Goal: Task Accomplishment & Management: Complete application form

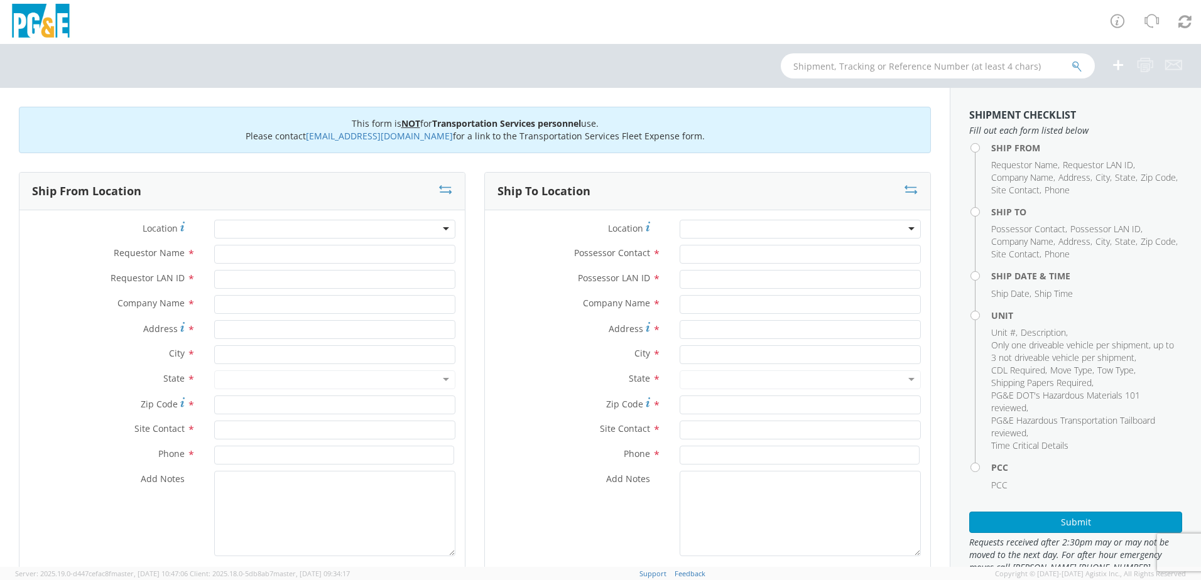
click at [442, 227] on div at bounding box center [334, 229] width 241 height 19
click at [438, 231] on div at bounding box center [334, 229] width 241 height 19
click at [223, 249] on input "Requestor Name *" at bounding box center [334, 254] width 241 height 19
type input "[PERSON_NAME]"
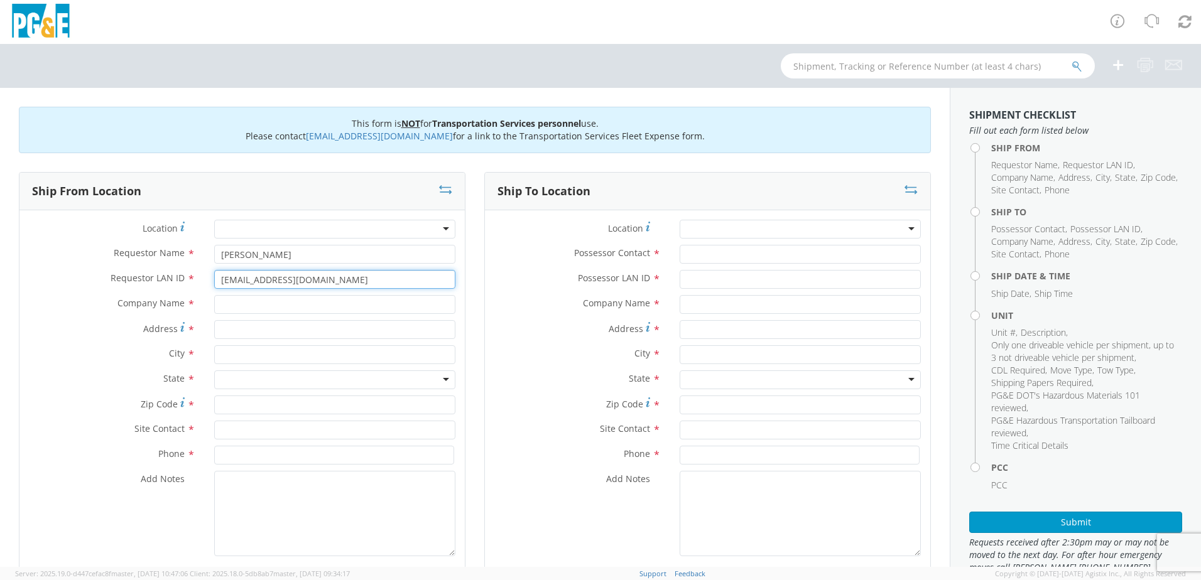
type input "[EMAIL_ADDRESS][DOMAIN_NAME]"
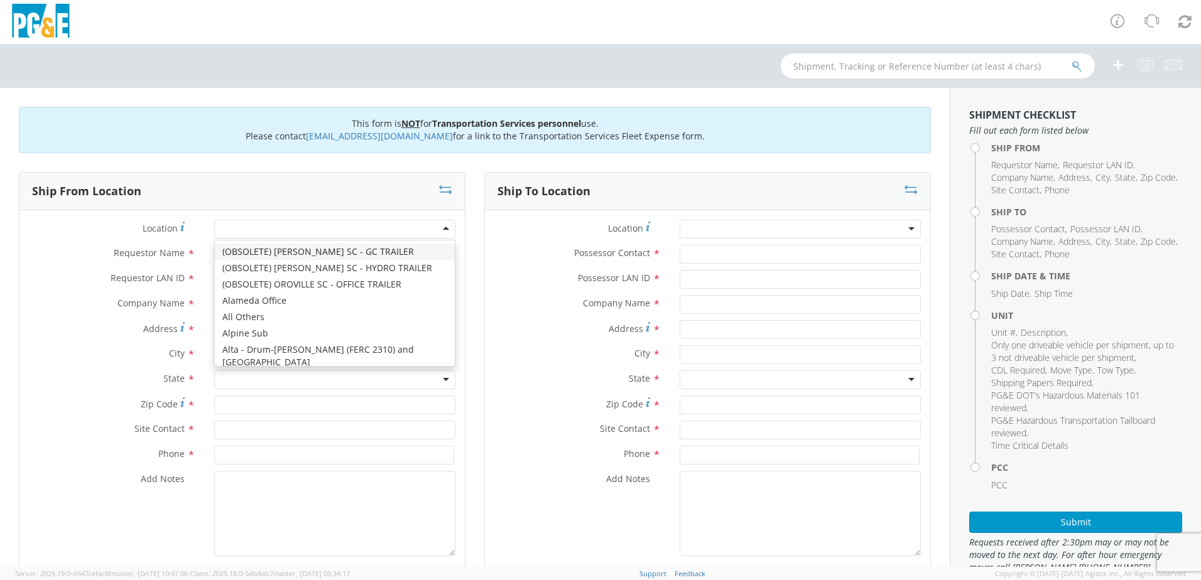
click at [438, 224] on div at bounding box center [334, 229] width 241 height 19
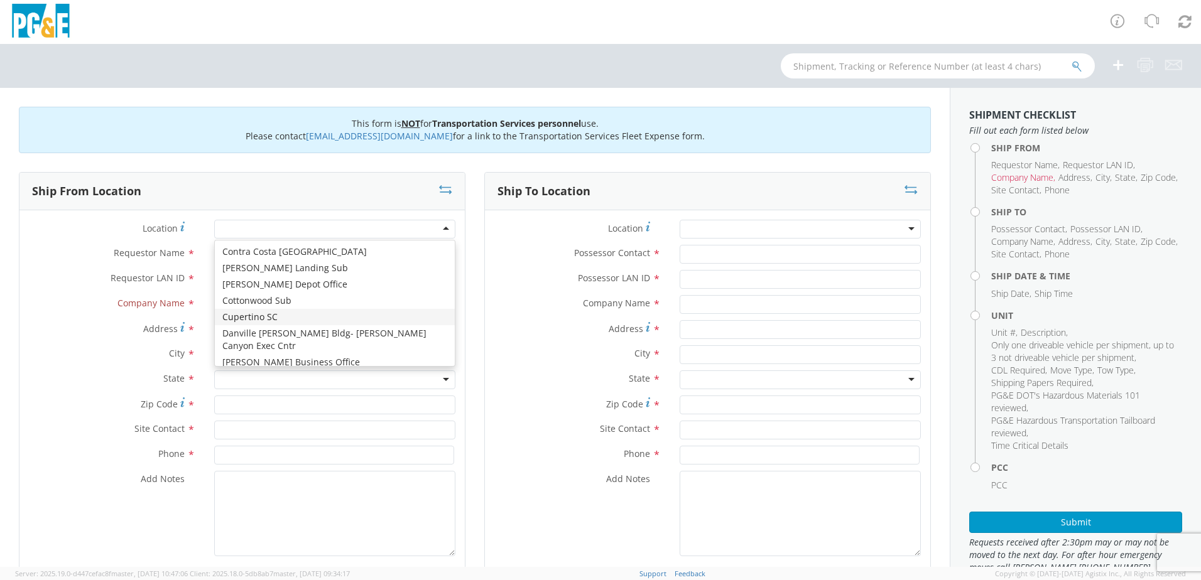
type input "PG&E"
type input "[STREET_ADDRESS][PERSON_NAME]"
type input "CUPERTINO"
type input "95014"
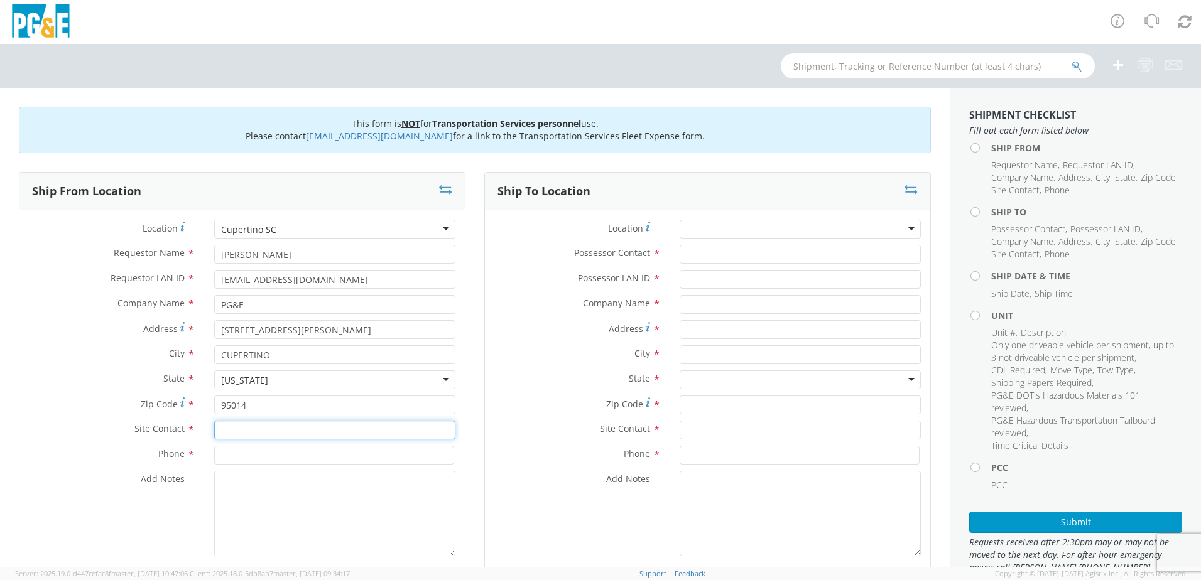
click at [234, 428] on input "text" at bounding box center [334, 430] width 241 height 19
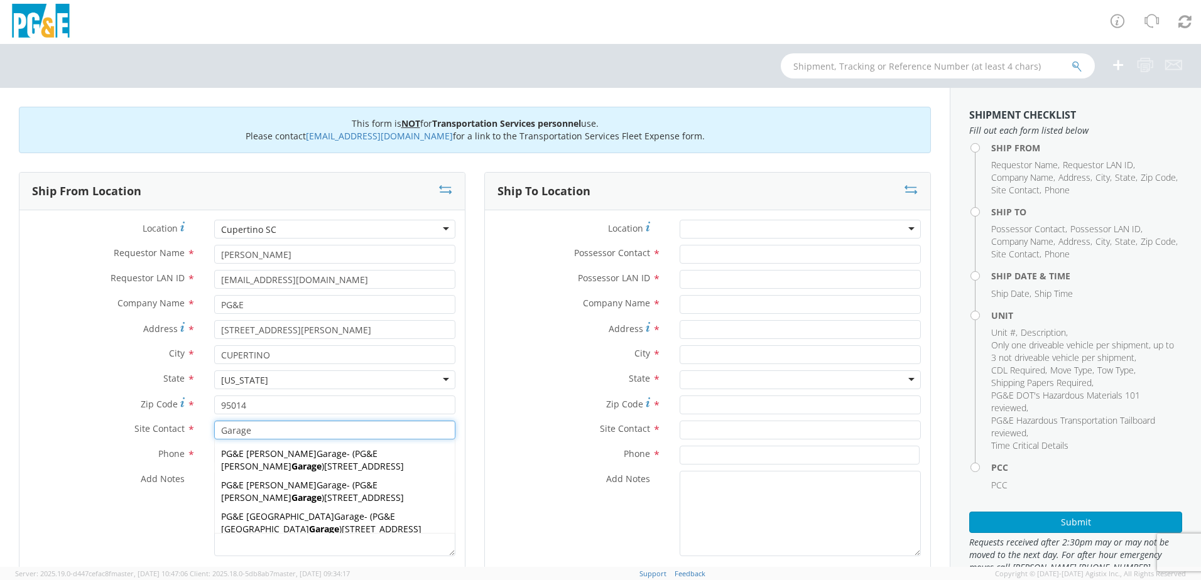
type input "Garage"
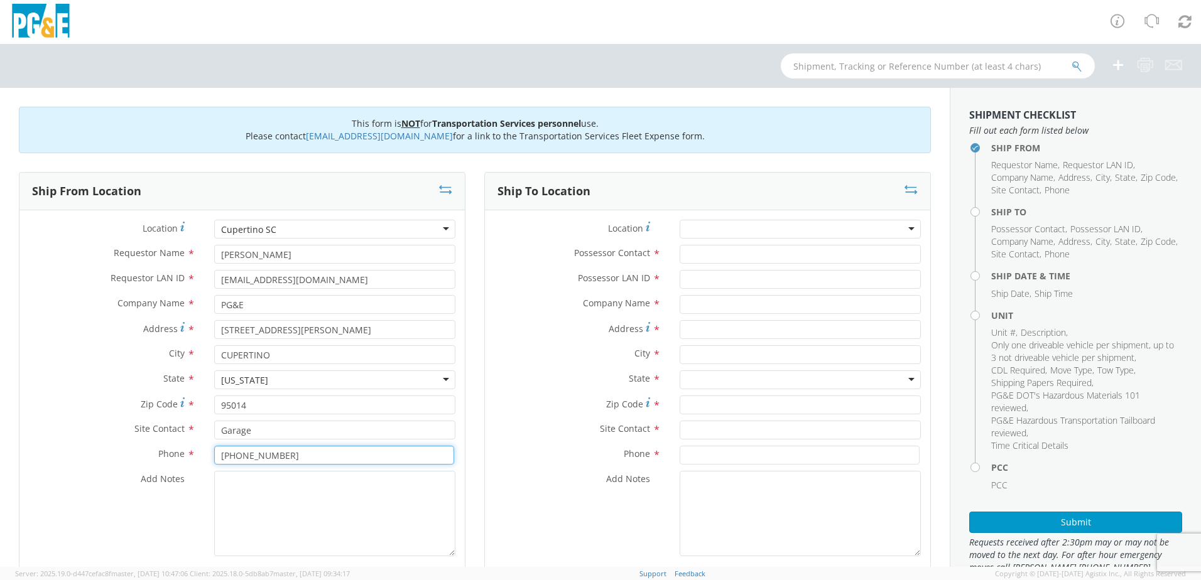
type input "[PHONE_NUMBER]"
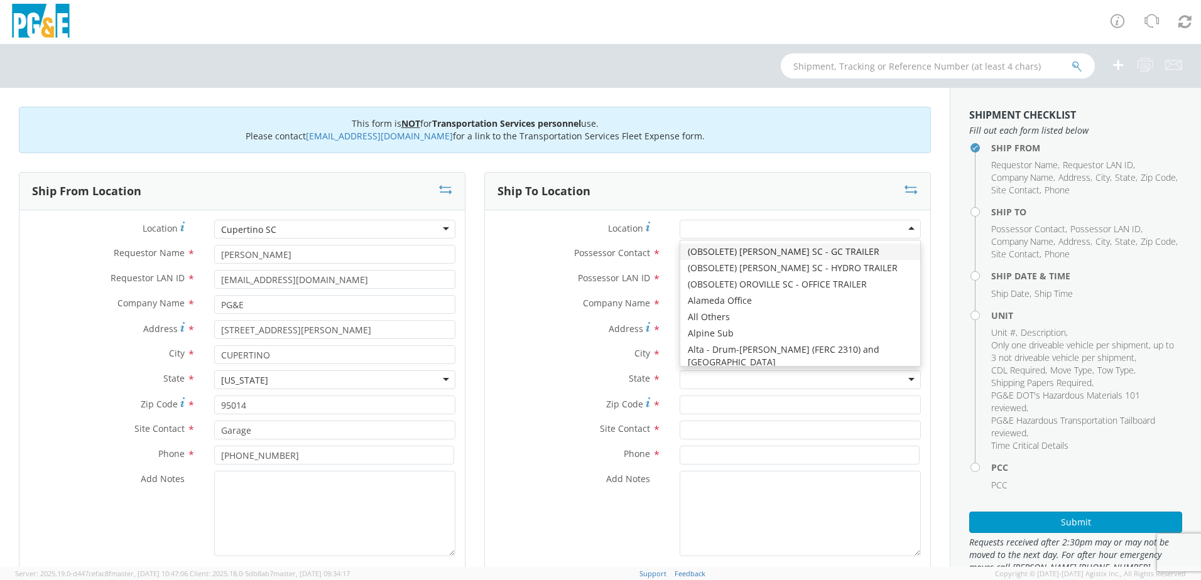
click at [904, 227] on div at bounding box center [800, 229] width 241 height 19
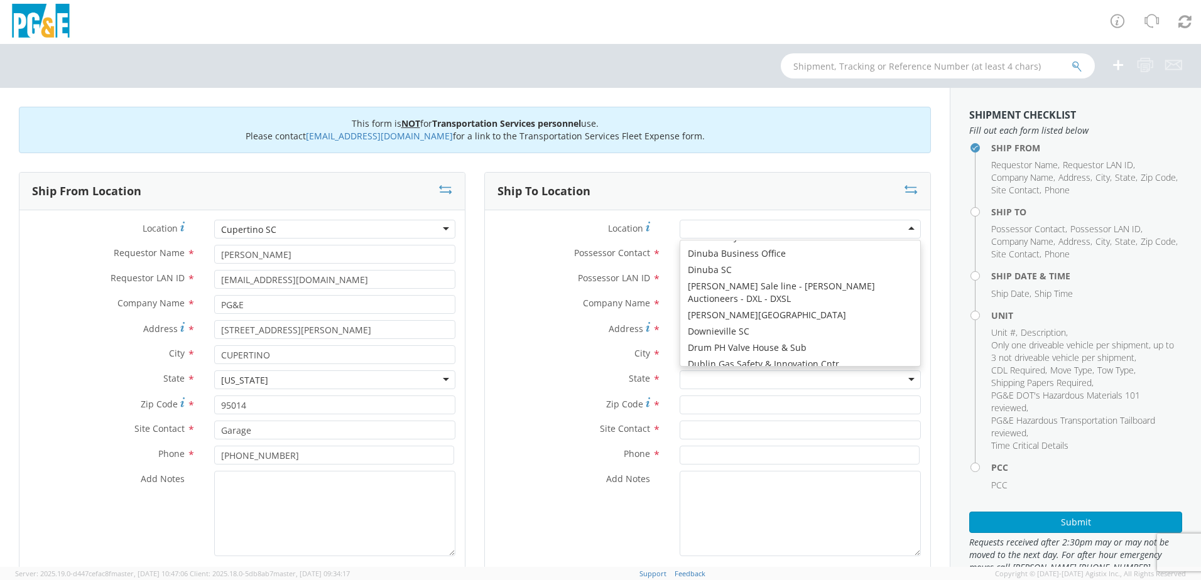
scroll to position [1633, 0]
type input "PG&E"
type input "[STREET_ADDRESS][PERSON_NAME]"
type input "[PERSON_NAME]"
type input "95620"
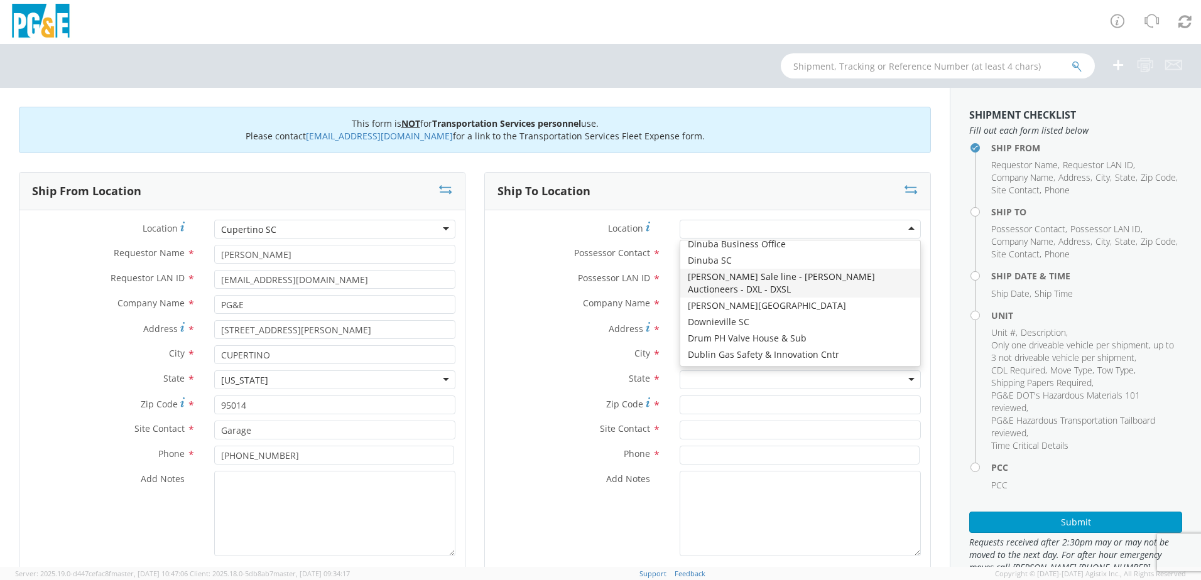
type input "[PHONE_NUMBER]"
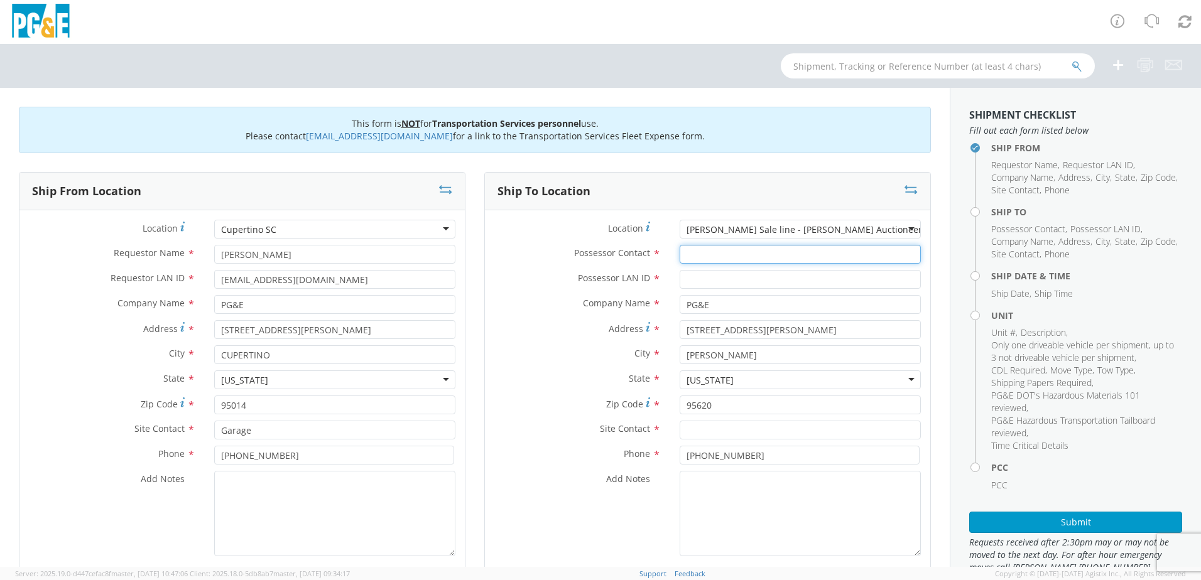
click at [707, 257] on input "Possessor Contact *" at bounding box center [800, 254] width 241 height 19
type input "[PERSON_NAME]"
type input "[EMAIL_ADDRESS][DOMAIN_NAME]"
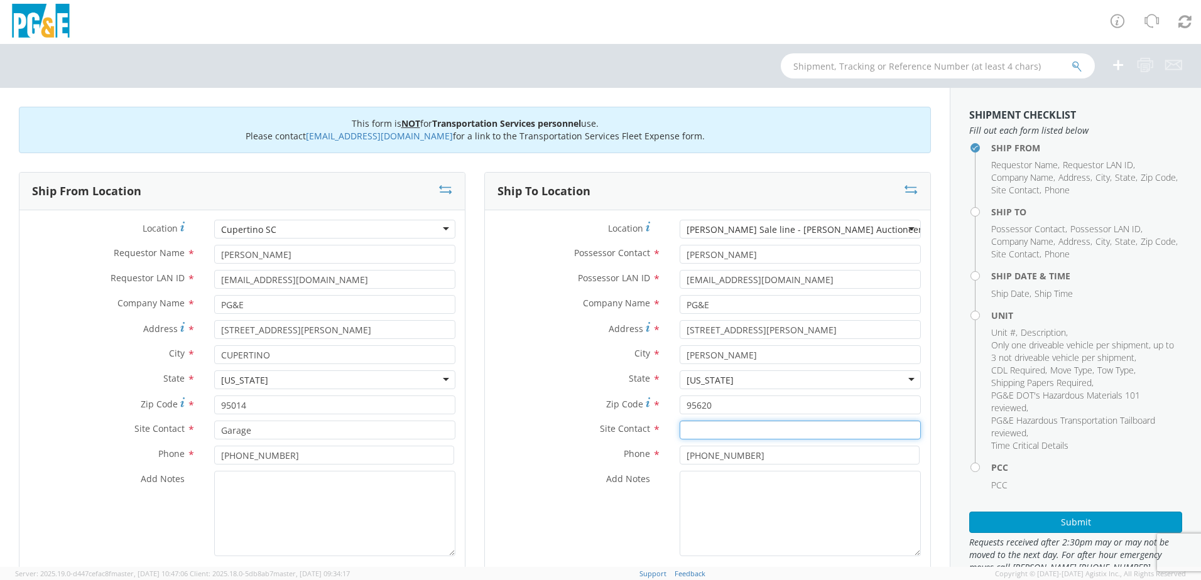
click at [700, 433] on input "text" at bounding box center [800, 430] width 241 height 19
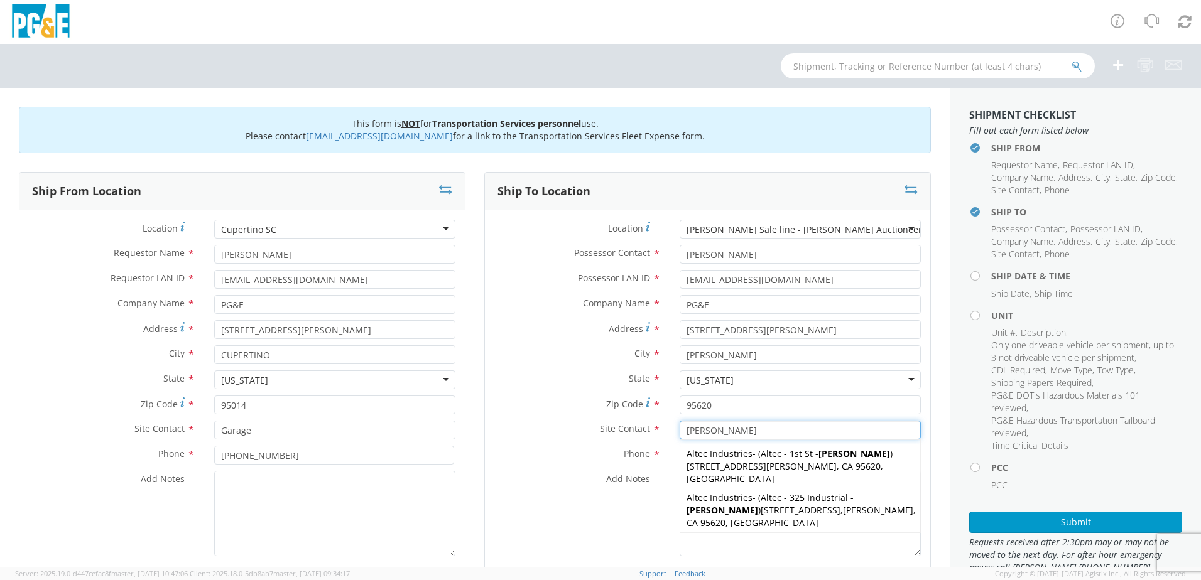
type input "[PERSON_NAME]"
click at [545, 428] on label "Site Contact *" at bounding box center [577, 429] width 185 height 16
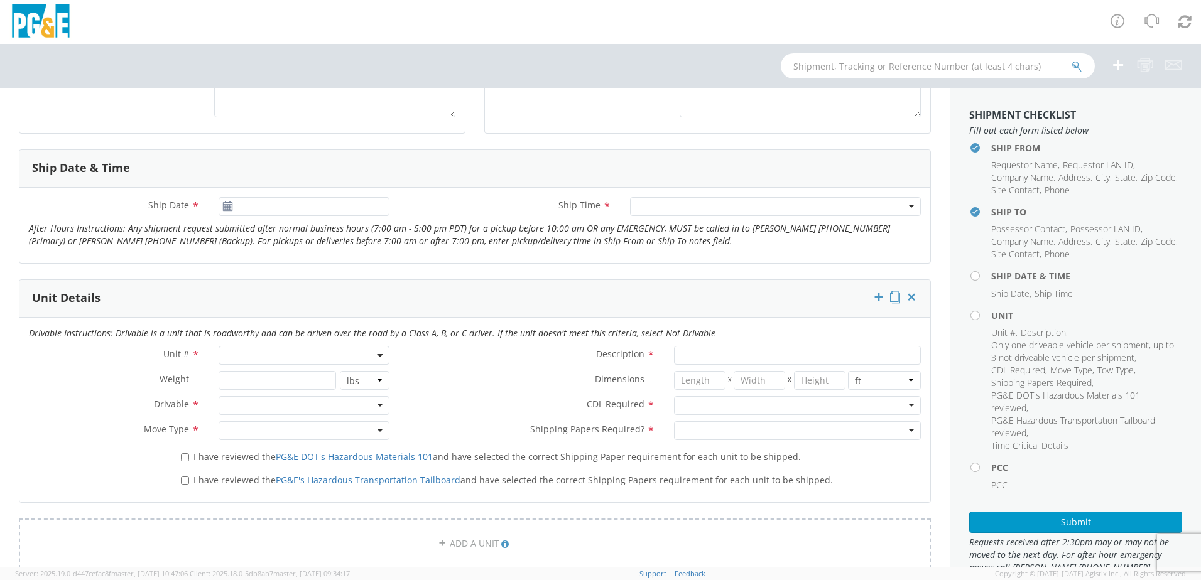
scroll to position [440, 0]
click at [225, 207] on use at bounding box center [227, 205] width 9 height 9
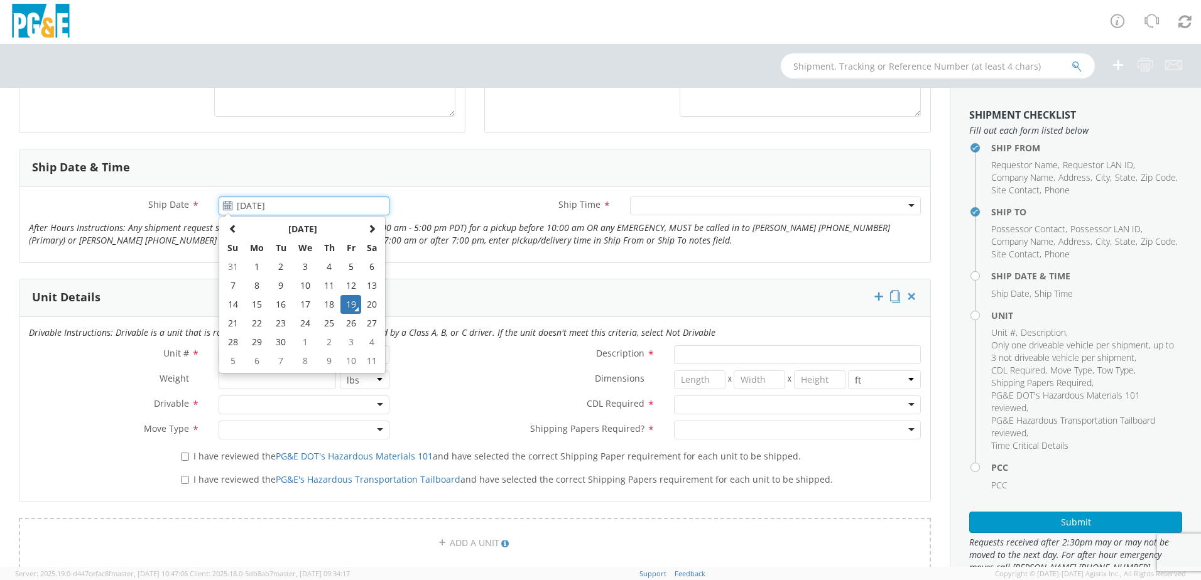
click at [241, 201] on input "[DATE]" at bounding box center [304, 206] width 171 height 19
click at [256, 319] on td "22" at bounding box center [257, 323] width 26 height 19
type input "[DATE]"
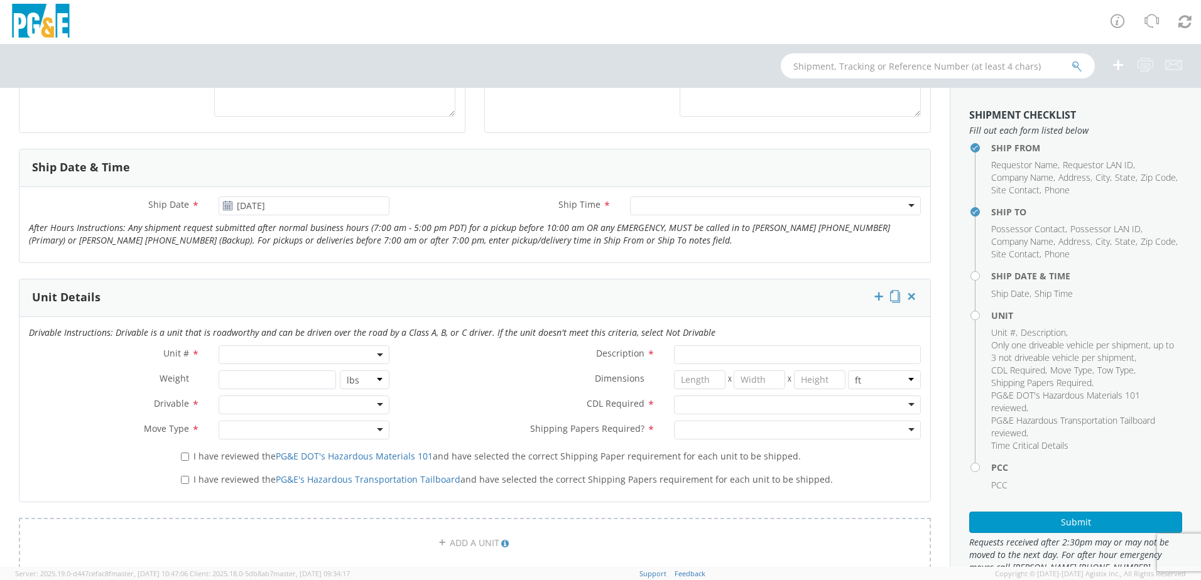
click at [665, 208] on div at bounding box center [775, 206] width 291 height 19
click at [377, 354] on b at bounding box center [380, 355] width 6 height 3
click at [236, 376] on input "search" at bounding box center [303, 375] width 163 height 19
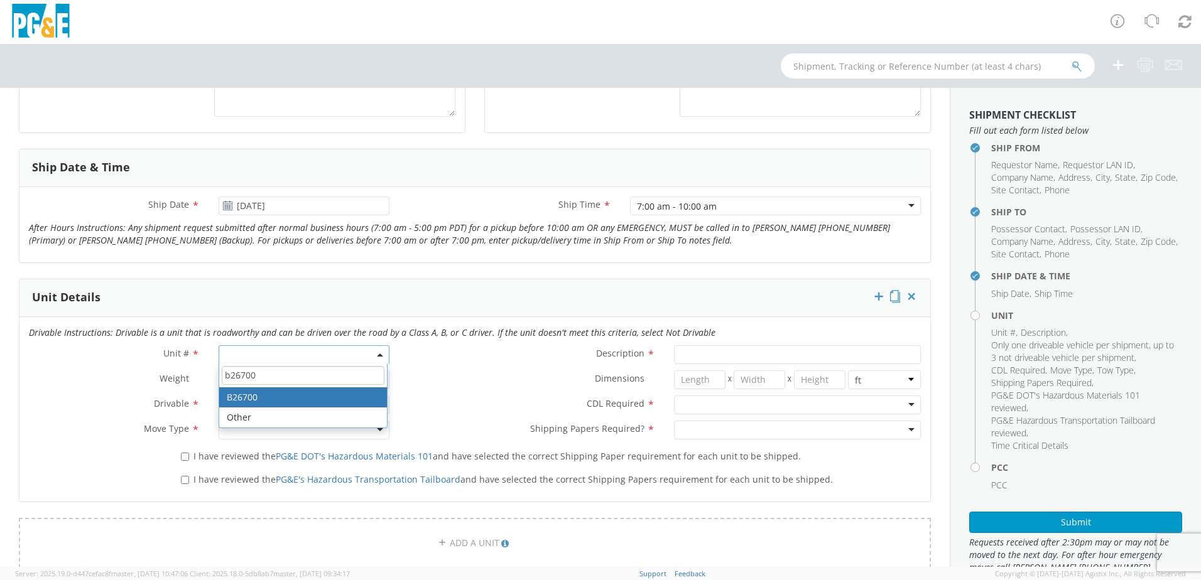
type input "b26700"
type input "TRUCK; DUMP 10YD 6X4"
type input "56000"
select select "B26700"
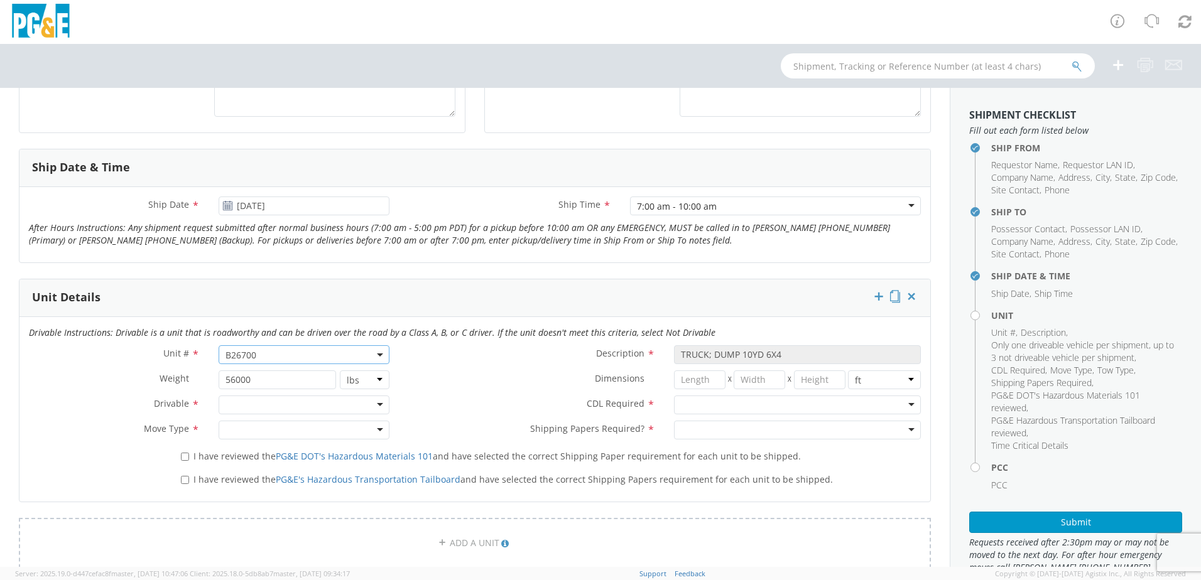
click at [366, 410] on div at bounding box center [304, 405] width 171 height 19
click at [367, 428] on div at bounding box center [304, 430] width 171 height 19
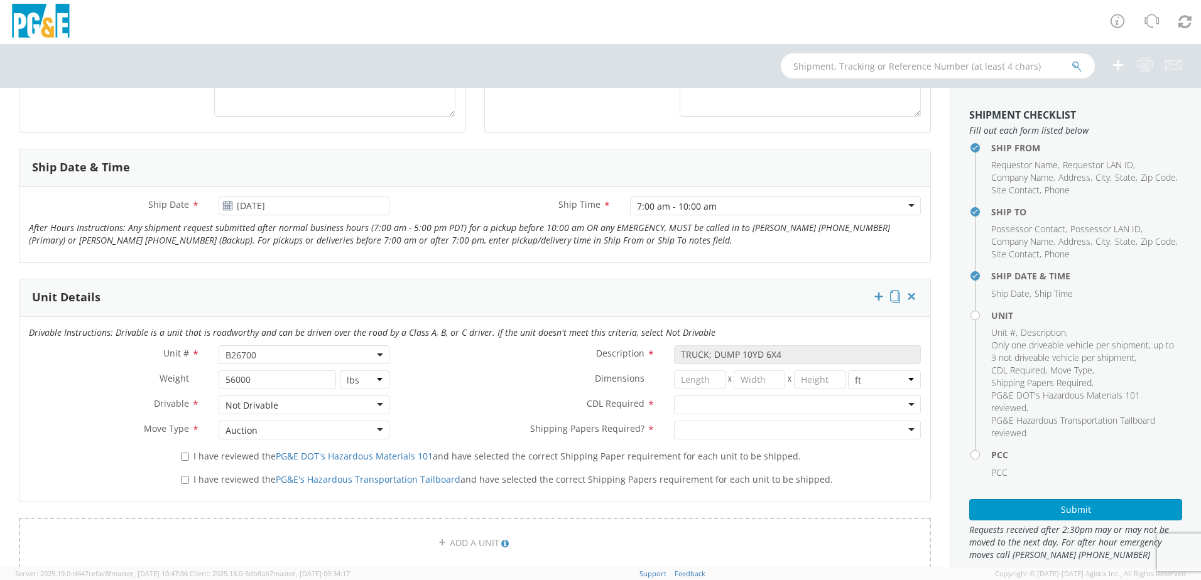
click at [901, 406] on div at bounding box center [797, 405] width 247 height 19
click at [830, 432] on div at bounding box center [797, 430] width 247 height 19
click at [184, 454] on input "I have reviewed the PG&E DOT's Hazardous Materials 101 and have selected the co…" at bounding box center [185, 457] width 8 height 8
checkbox input "true"
click at [184, 480] on input "I have reviewed the PG&E's Hazardous Transportation Tailboard and have selected…" at bounding box center [185, 480] width 8 height 8
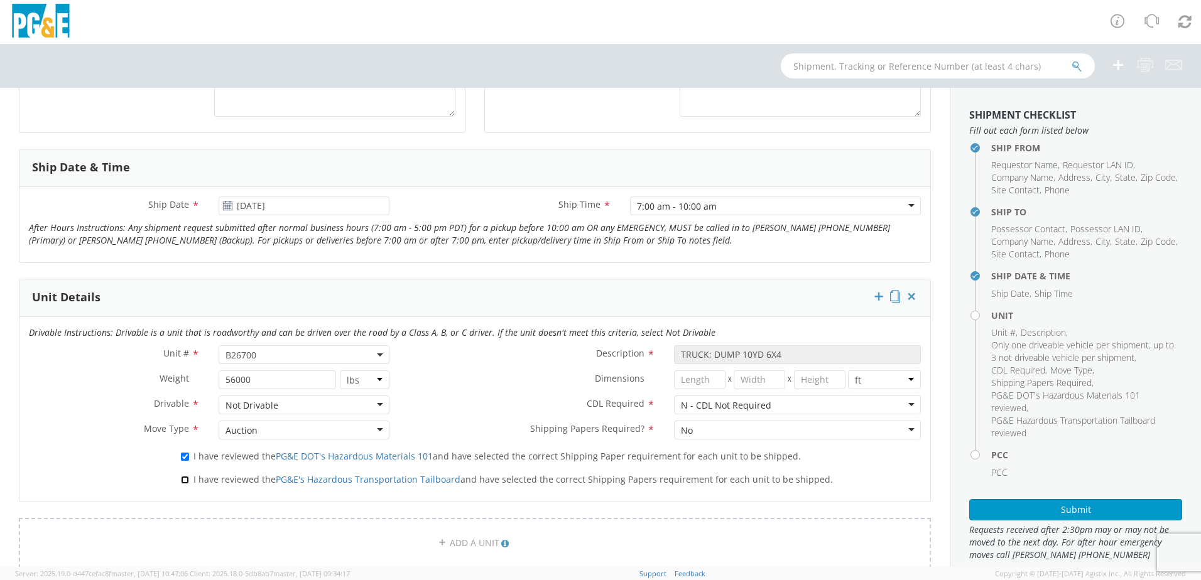
checkbox input "true"
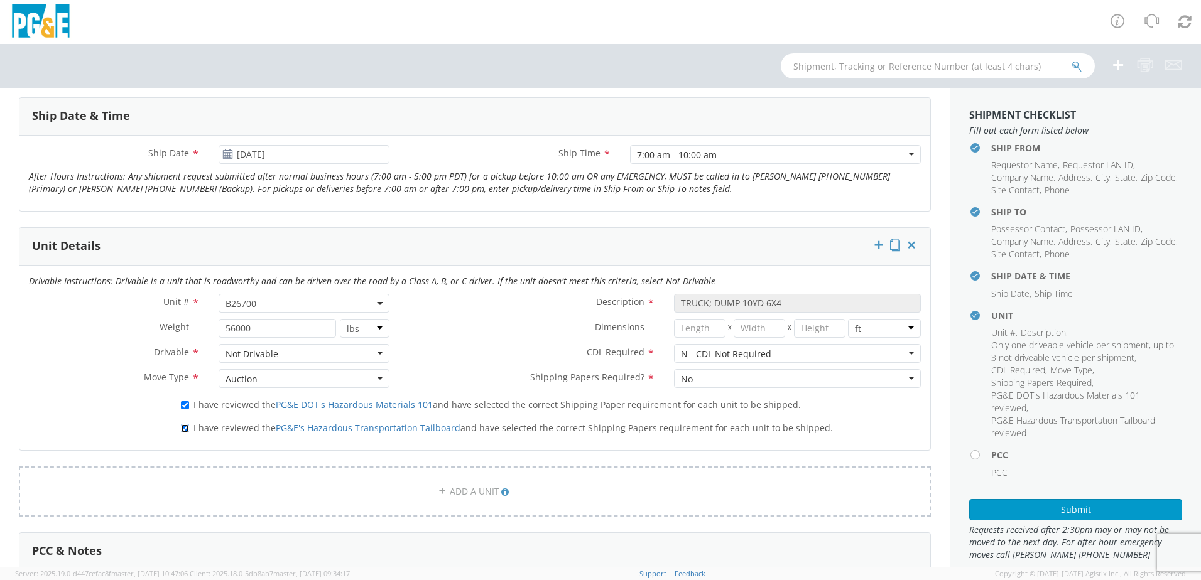
scroll to position [691, 0]
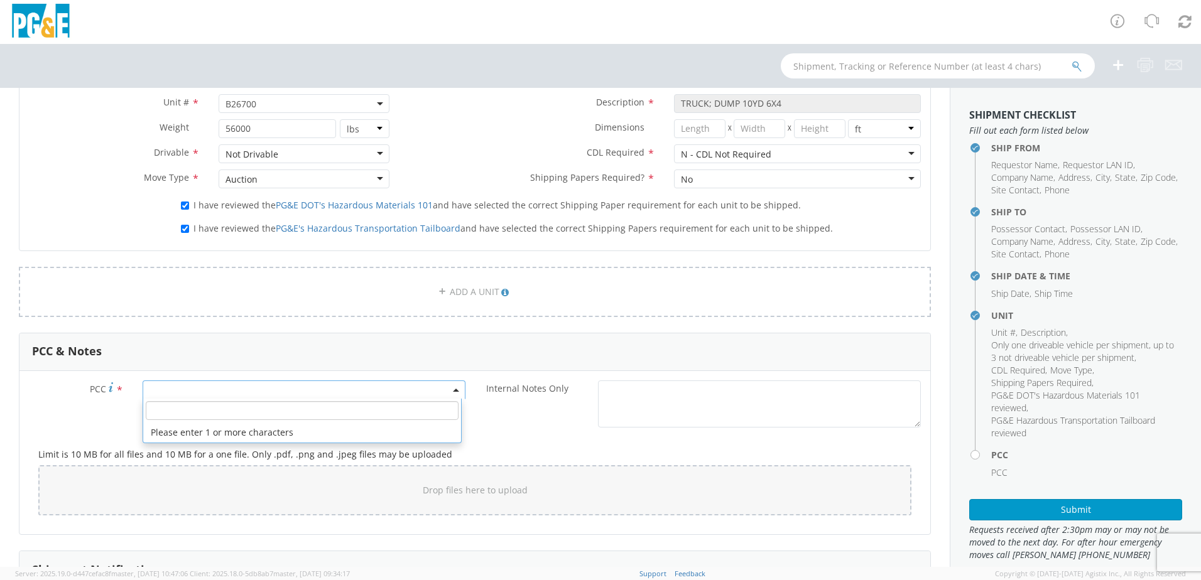
click at [176, 391] on span at bounding box center [304, 390] width 323 height 19
click at [163, 408] on input "number" at bounding box center [302, 410] width 313 height 19
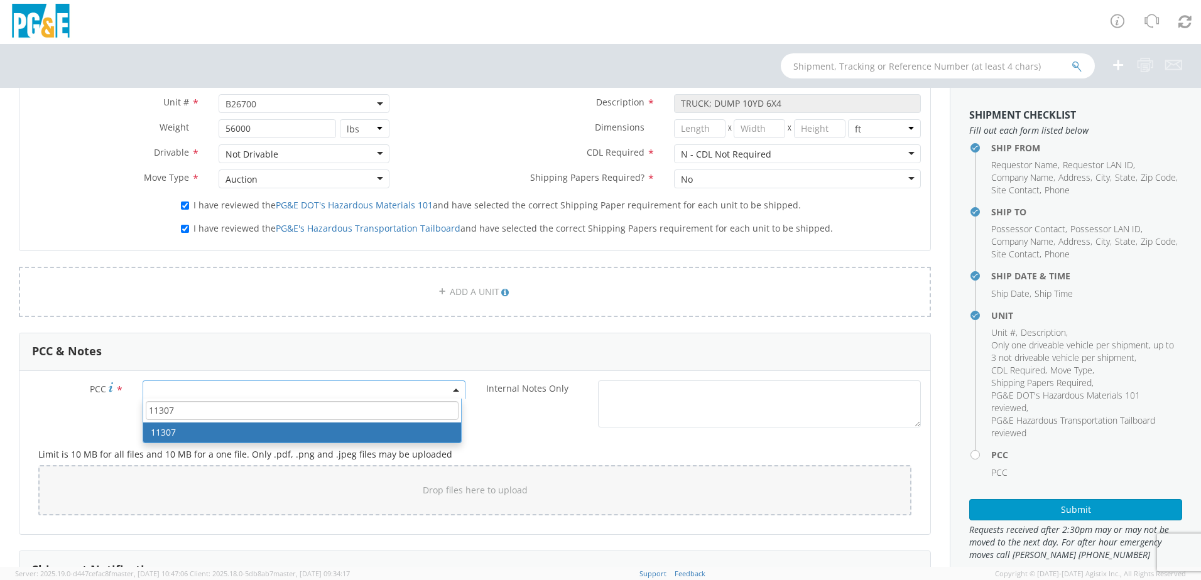
type input "11307"
select select "11307"
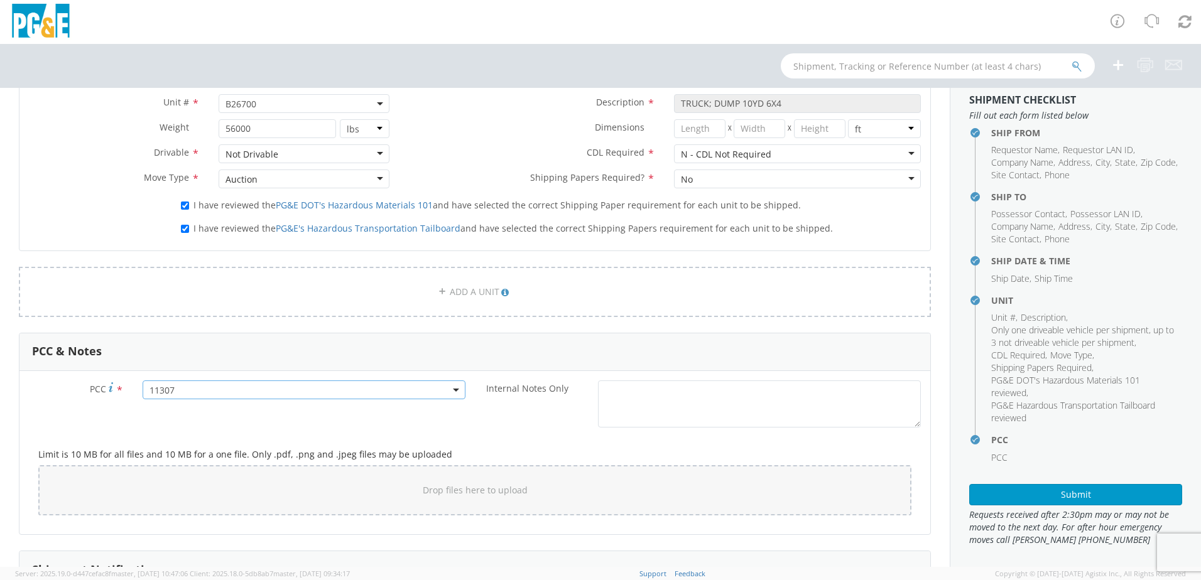
scroll to position [19, 0]
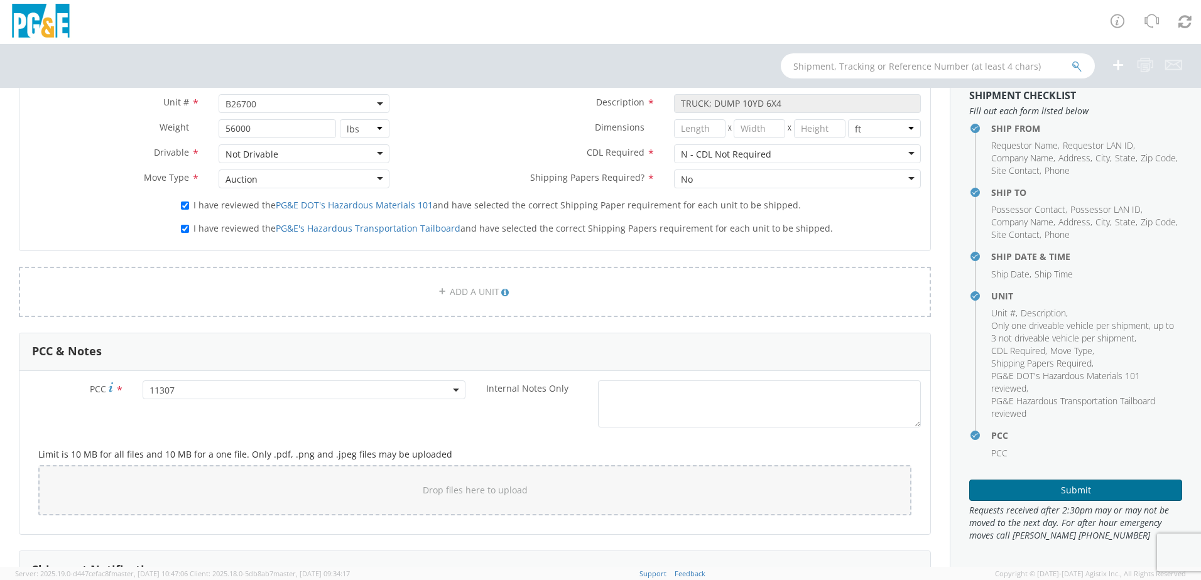
click at [1038, 489] on button "Submit" at bounding box center [1075, 490] width 213 height 21
